Goal: Information Seeking & Learning: Learn about a topic

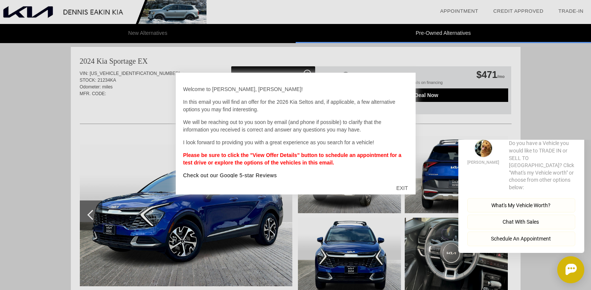
click at [573, 131] on button "Close" at bounding box center [573, 127] width 21 height 7
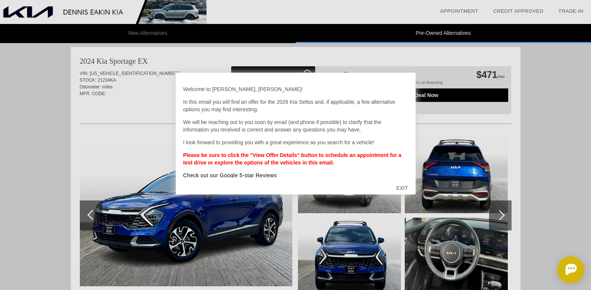
click at [403, 187] on div "EXIT" at bounding box center [401, 188] width 27 height 22
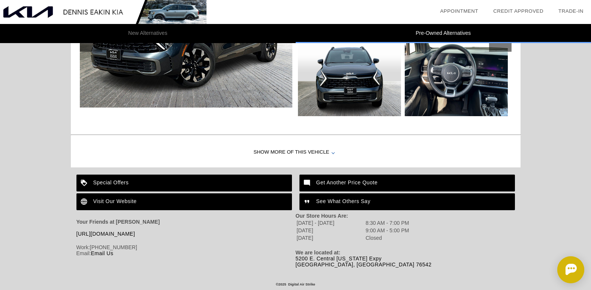
scroll to position [1061, 0]
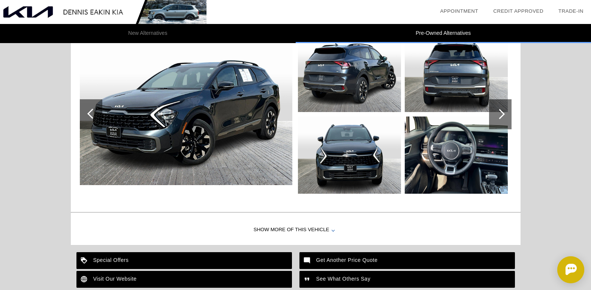
click at [316, 228] on div "Show More of this Vehicle" at bounding box center [295, 230] width 449 height 30
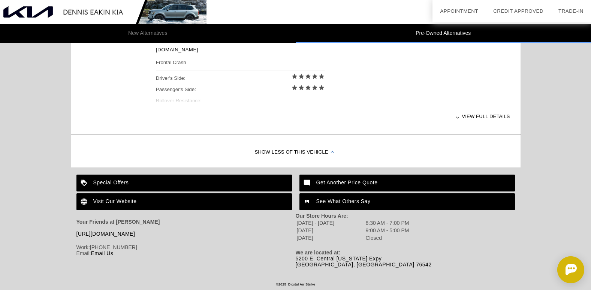
scroll to position [1207, 0]
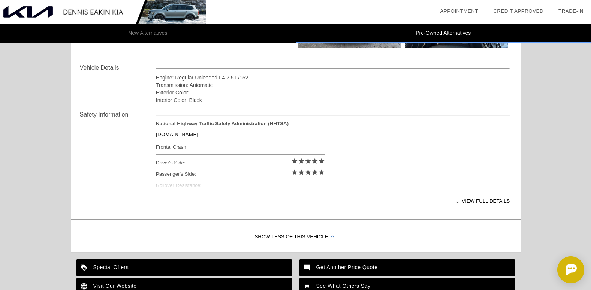
click at [483, 200] on div "View full details" at bounding box center [333, 201] width 354 height 18
click at [483, 200] on div "View less details" at bounding box center [333, 201] width 354 height 18
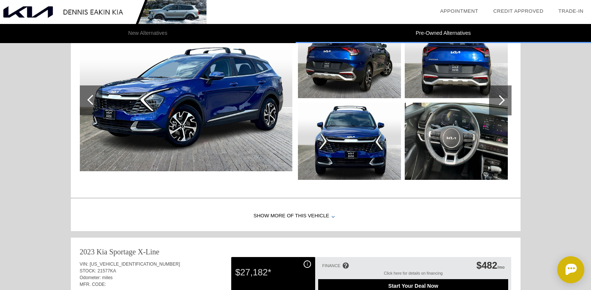
scroll to position [748, 0]
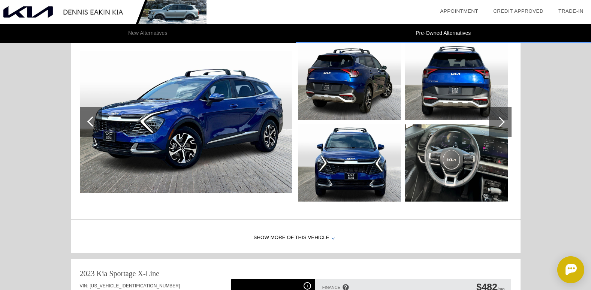
click at [502, 119] on div at bounding box center [499, 122] width 10 height 10
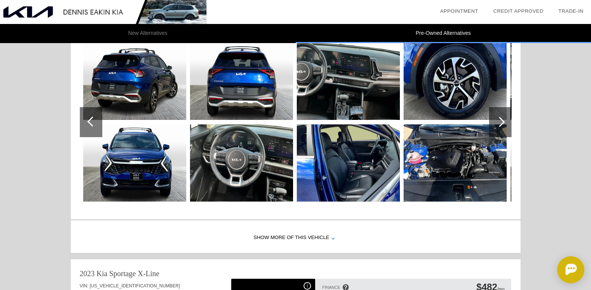
click at [502, 119] on div at bounding box center [499, 122] width 10 height 10
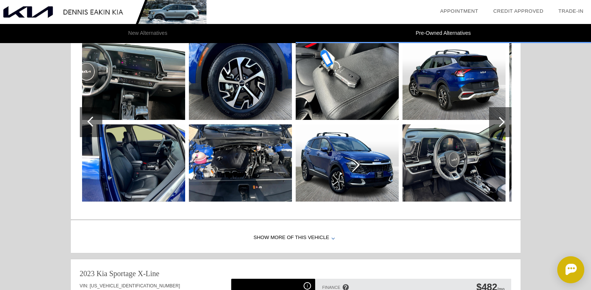
click at [502, 119] on div at bounding box center [499, 122] width 10 height 10
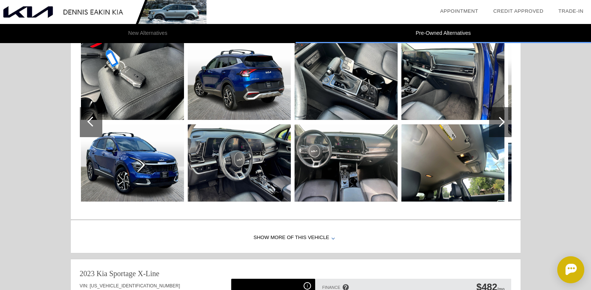
click at [502, 119] on div at bounding box center [499, 122] width 10 height 10
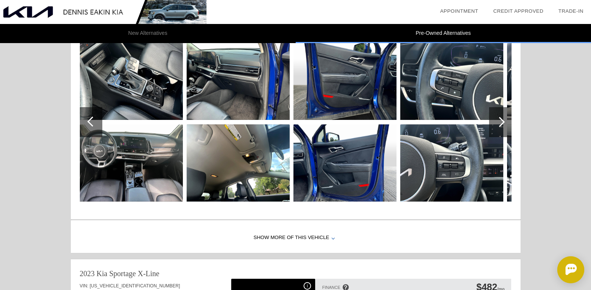
click at [502, 119] on div at bounding box center [499, 122] width 10 height 10
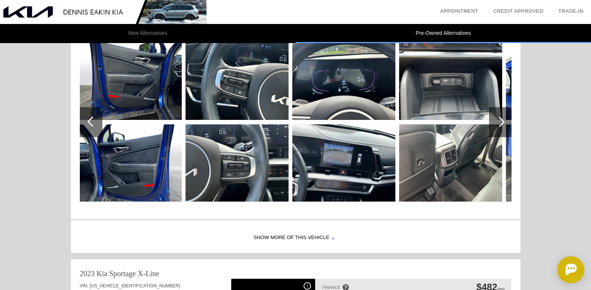
click at [342, 82] on img at bounding box center [343, 81] width 103 height 77
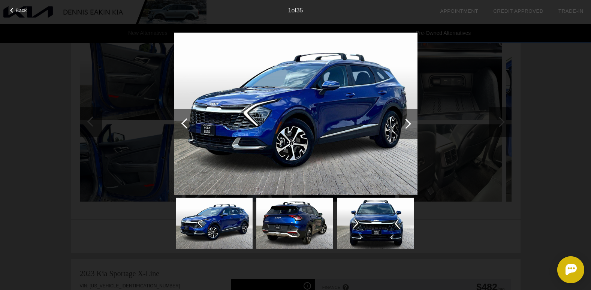
click at [409, 123] on div at bounding box center [406, 123] width 10 height 10
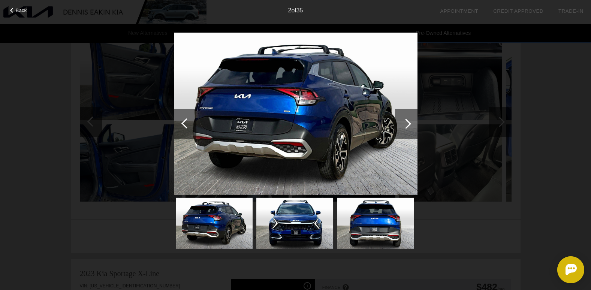
click at [409, 123] on div at bounding box center [406, 123] width 10 height 10
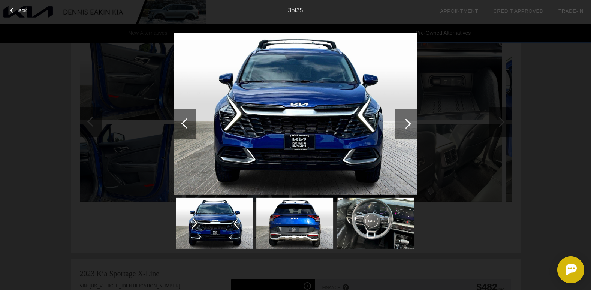
click at [409, 123] on div at bounding box center [406, 123] width 10 height 10
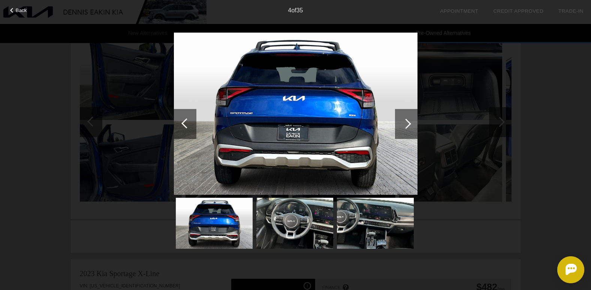
click at [409, 123] on div at bounding box center [406, 123] width 10 height 10
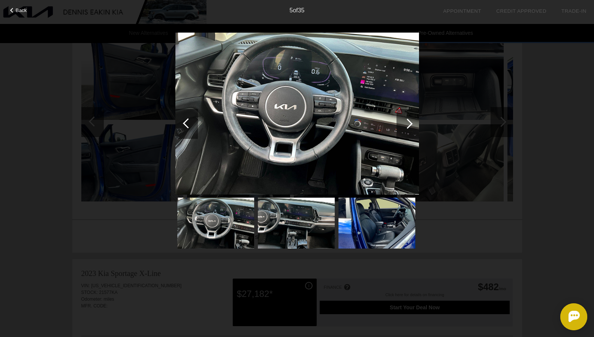
click at [503, 145] on div "Back 5 of 35" at bounding box center [297, 168] width 594 height 337
click at [410, 122] on div at bounding box center [407, 123] width 10 height 10
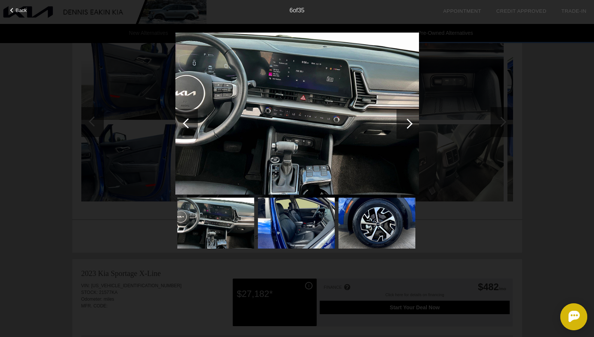
click at [410, 122] on div at bounding box center [407, 123] width 10 height 10
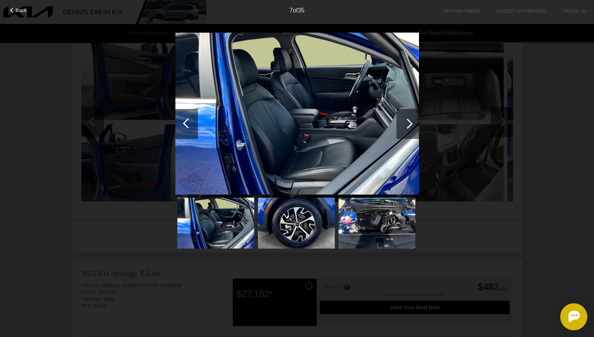
click at [410, 122] on div at bounding box center [407, 123] width 10 height 10
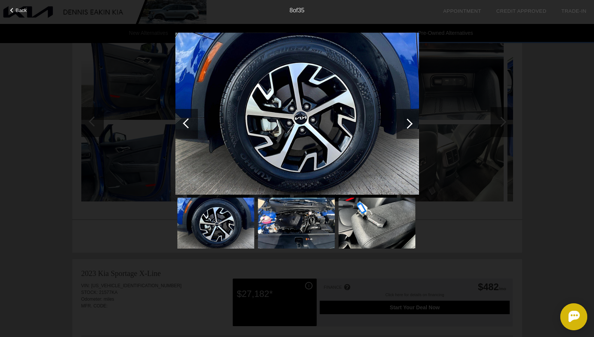
click at [410, 122] on div at bounding box center [407, 123] width 10 height 10
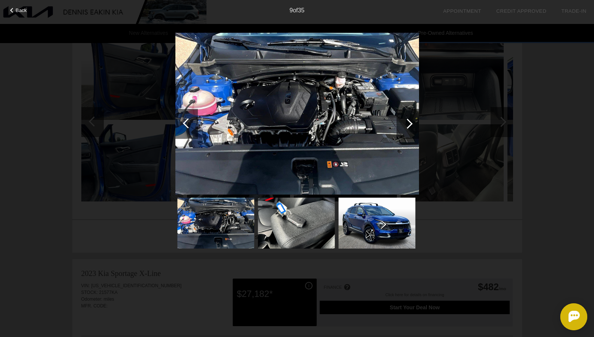
click at [410, 122] on div at bounding box center [407, 123] width 10 height 10
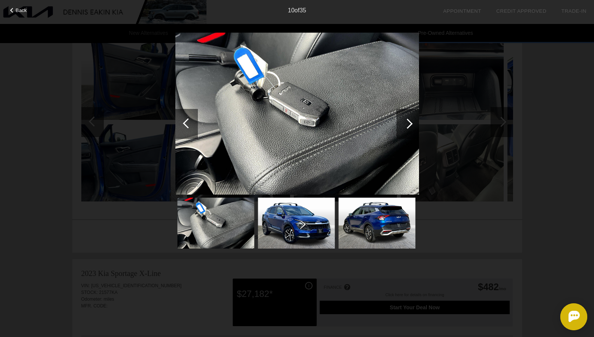
click at [410, 122] on div at bounding box center [407, 123] width 10 height 10
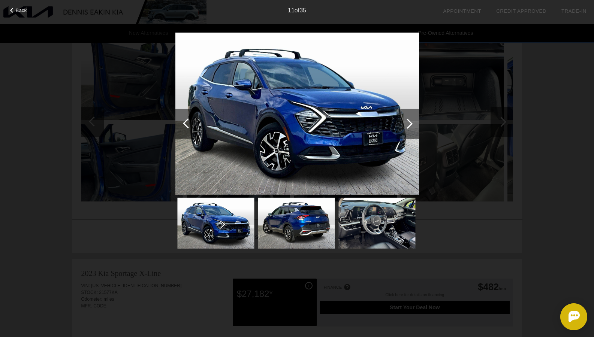
click at [410, 122] on div at bounding box center [407, 123] width 10 height 10
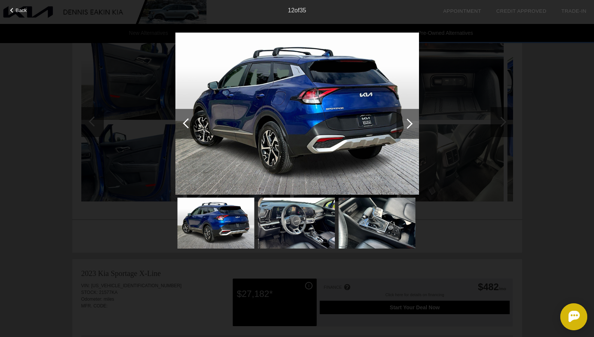
click at [410, 122] on div at bounding box center [407, 123] width 10 height 10
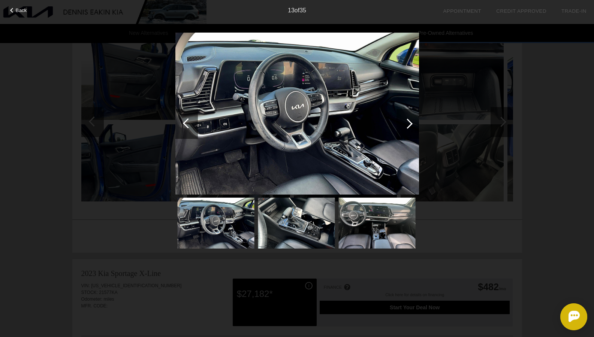
click at [410, 122] on div at bounding box center [407, 123] width 10 height 10
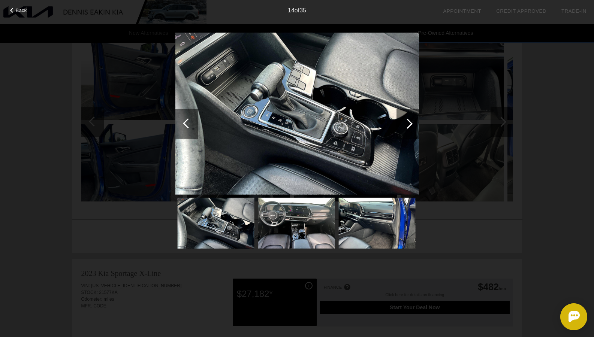
click at [410, 122] on div at bounding box center [407, 123] width 10 height 10
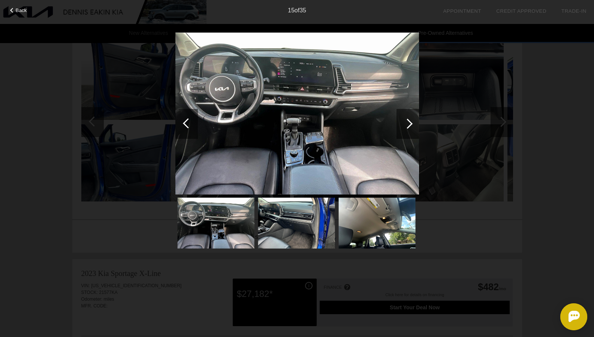
click at [410, 122] on div at bounding box center [407, 123] width 10 height 10
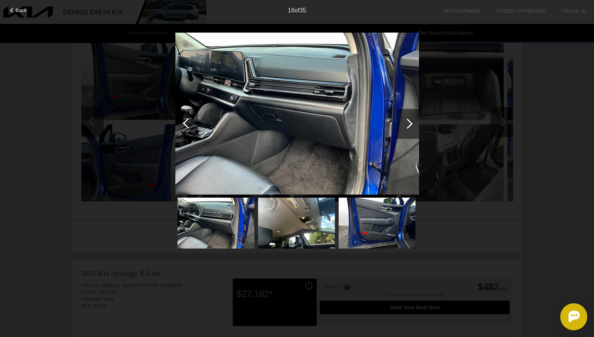
click at [410, 122] on div at bounding box center [407, 123] width 10 height 10
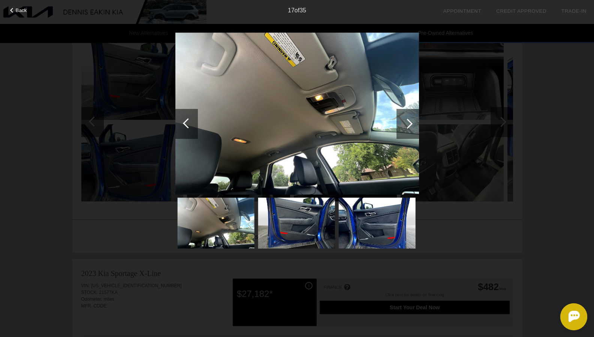
click at [410, 122] on div at bounding box center [407, 123] width 10 height 10
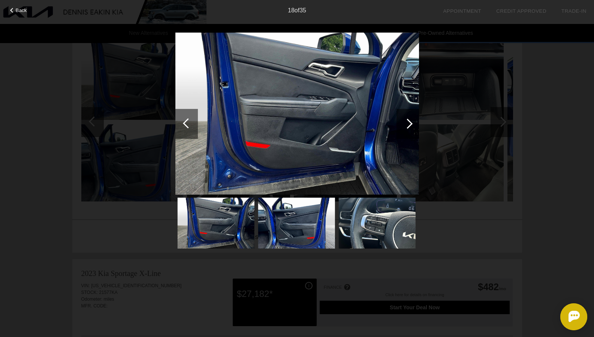
click at [410, 122] on div at bounding box center [407, 123] width 10 height 10
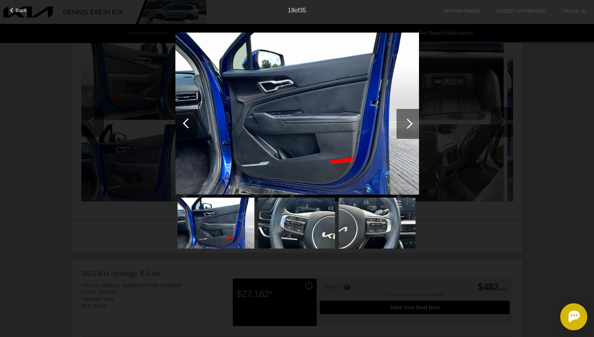
click at [410, 122] on div at bounding box center [407, 123] width 10 height 10
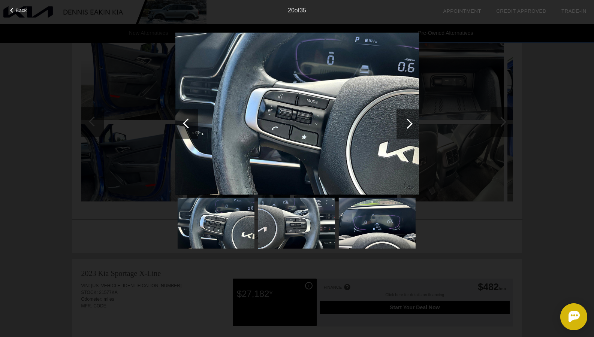
click at [410, 122] on div at bounding box center [407, 123] width 10 height 10
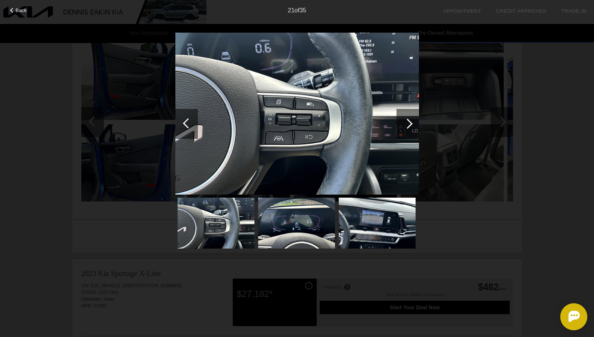
click at [410, 122] on div at bounding box center [407, 123] width 10 height 10
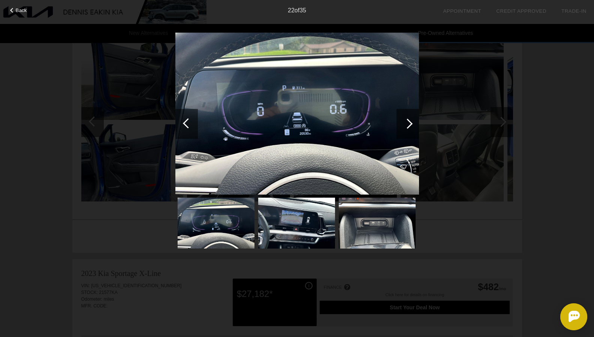
click at [410, 122] on div at bounding box center [407, 123] width 10 height 10
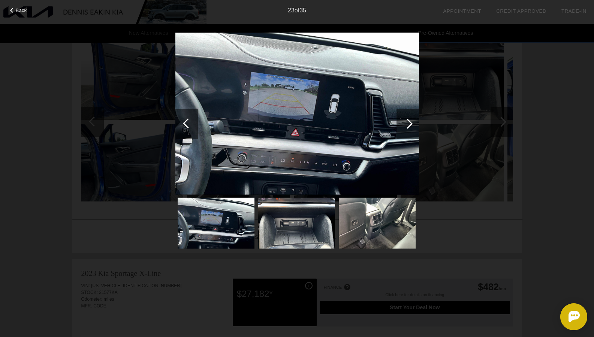
click at [410, 122] on div at bounding box center [407, 123] width 10 height 10
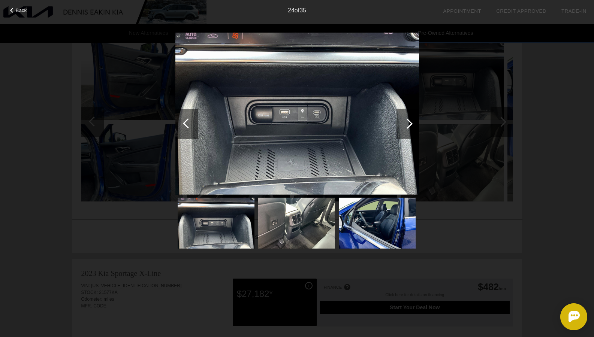
click at [410, 122] on div at bounding box center [407, 123] width 10 height 10
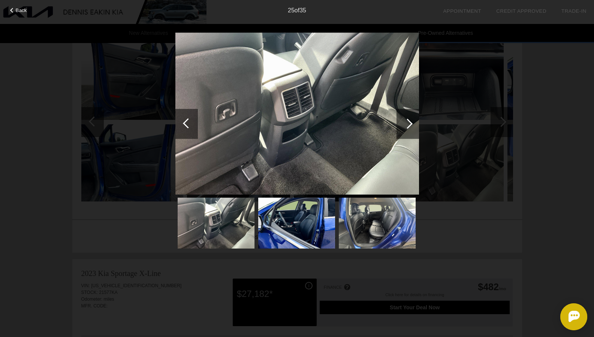
click at [410, 122] on div at bounding box center [407, 123] width 10 height 10
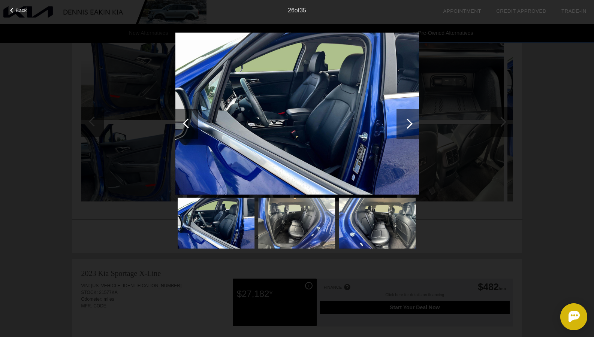
click at [410, 122] on div at bounding box center [407, 123] width 10 height 10
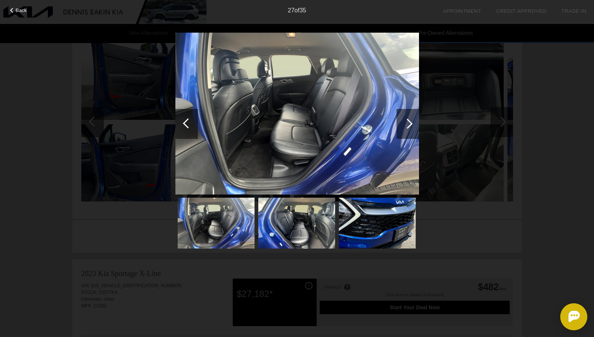
click at [410, 122] on div at bounding box center [407, 123] width 10 height 10
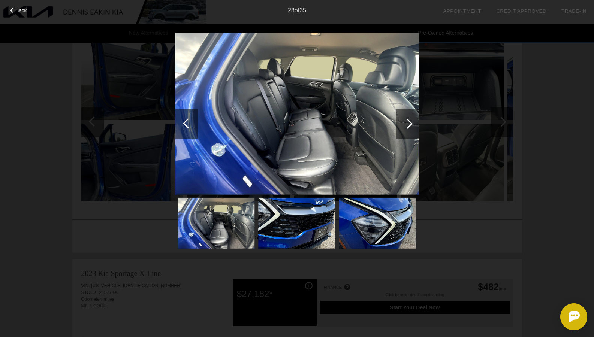
click at [410, 122] on div at bounding box center [407, 123] width 10 height 10
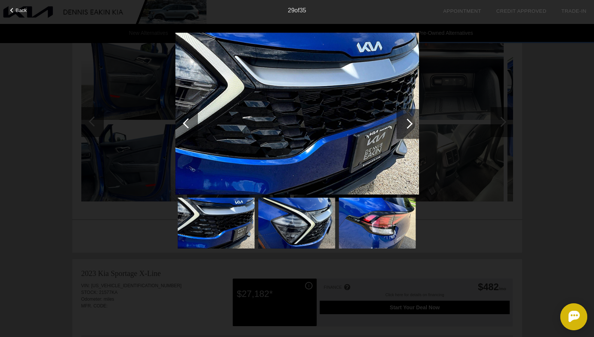
click at [410, 122] on div at bounding box center [407, 123] width 10 height 10
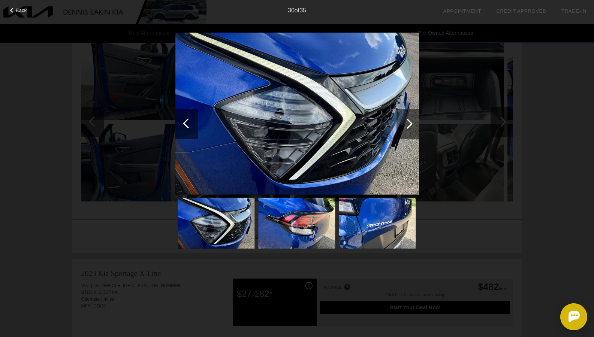
click at [410, 122] on div at bounding box center [407, 123] width 10 height 10
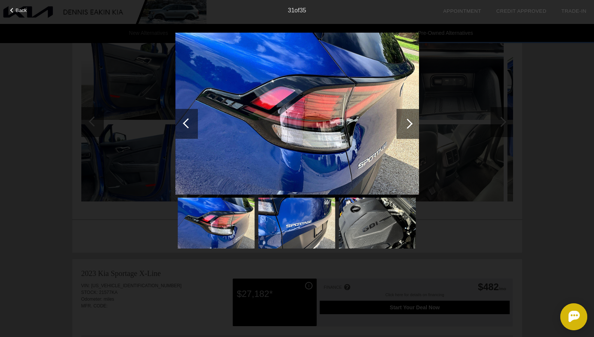
click at [410, 122] on div at bounding box center [407, 123] width 10 height 10
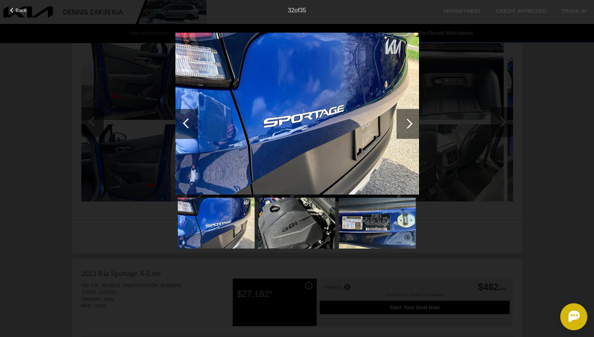
click at [410, 122] on div at bounding box center [407, 123] width 10 height 10
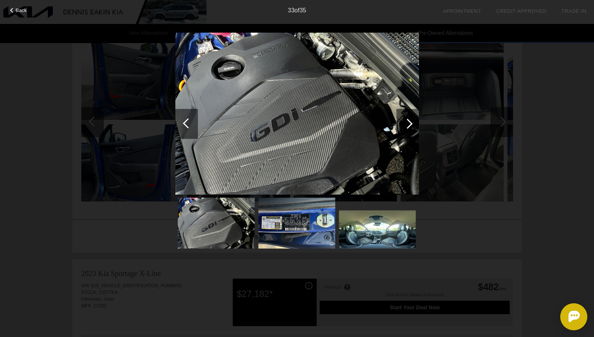
click at [410, 122] on div at bounding box center [407, 123] width 10 height 10
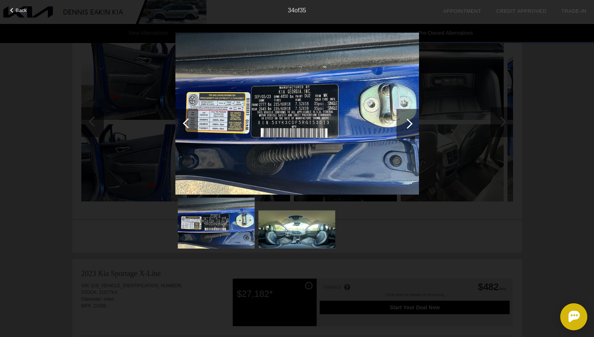
click at [410, 122] on div at bounding box center [407, 123] width 10 height 10
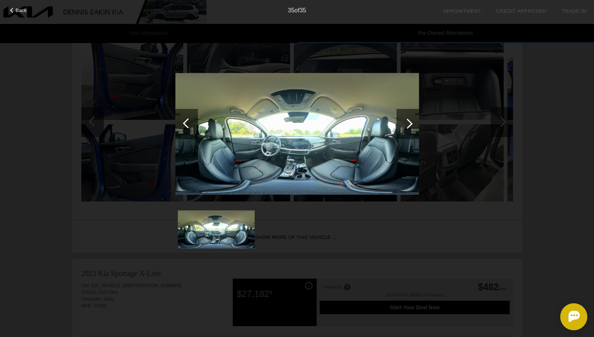
click at [410, 122] on div at bounding box center [407, 123] width 10 height 10
click at [379, 290] on div "Back 35 of 35" at bounding box center [297, 168] width 594 height 337
click at [477, 270] on div "Back 35 of 35" at bounding box center [297, 168] width 594 height 337
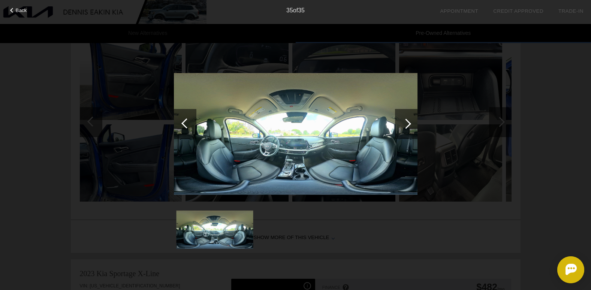
click at [17, 9] on span "Back" at bounding box center [21, 10] width 11 height 6
